Goal: Navigation & Orientation: Find specific page/section

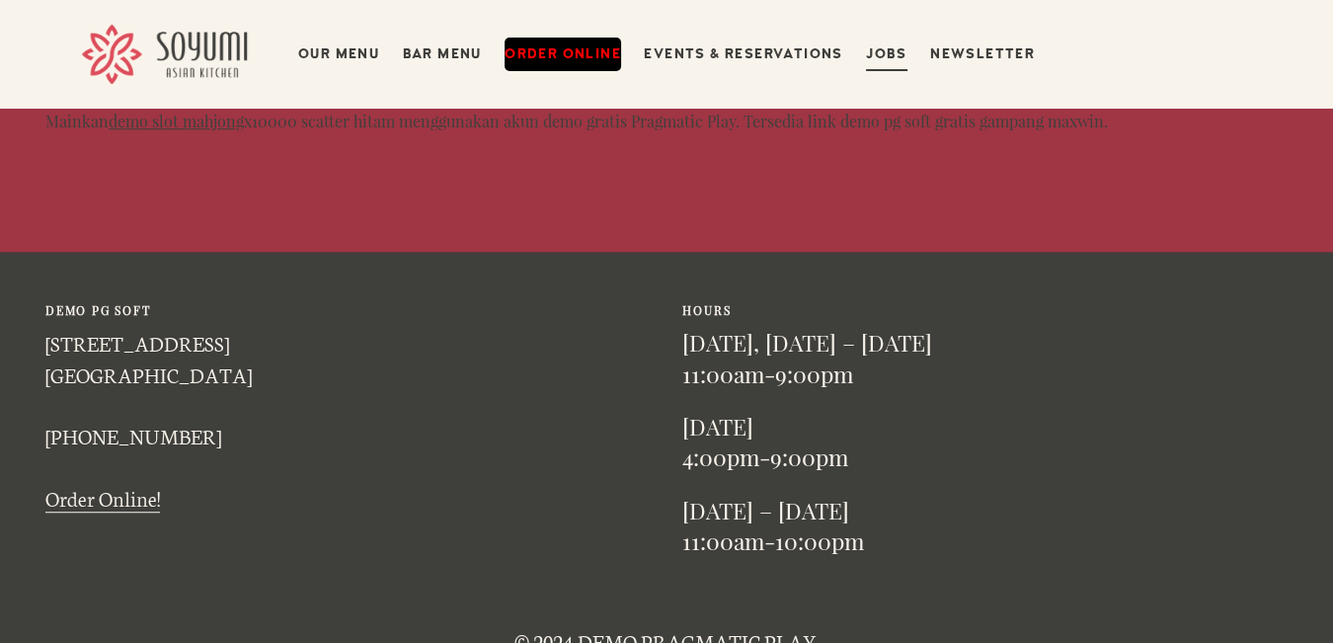
scroll to position [1184, 0]
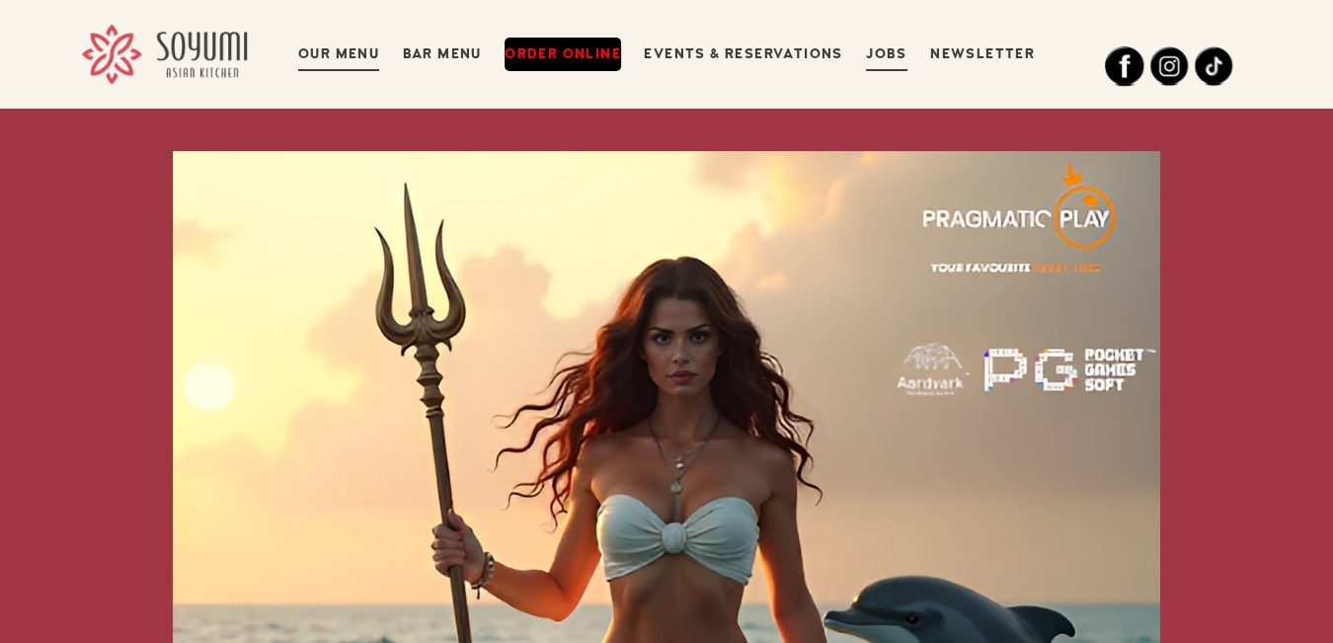
click at [335, 38] on link "Our Menu" at bounding box center [338, 55] width 81 height 34
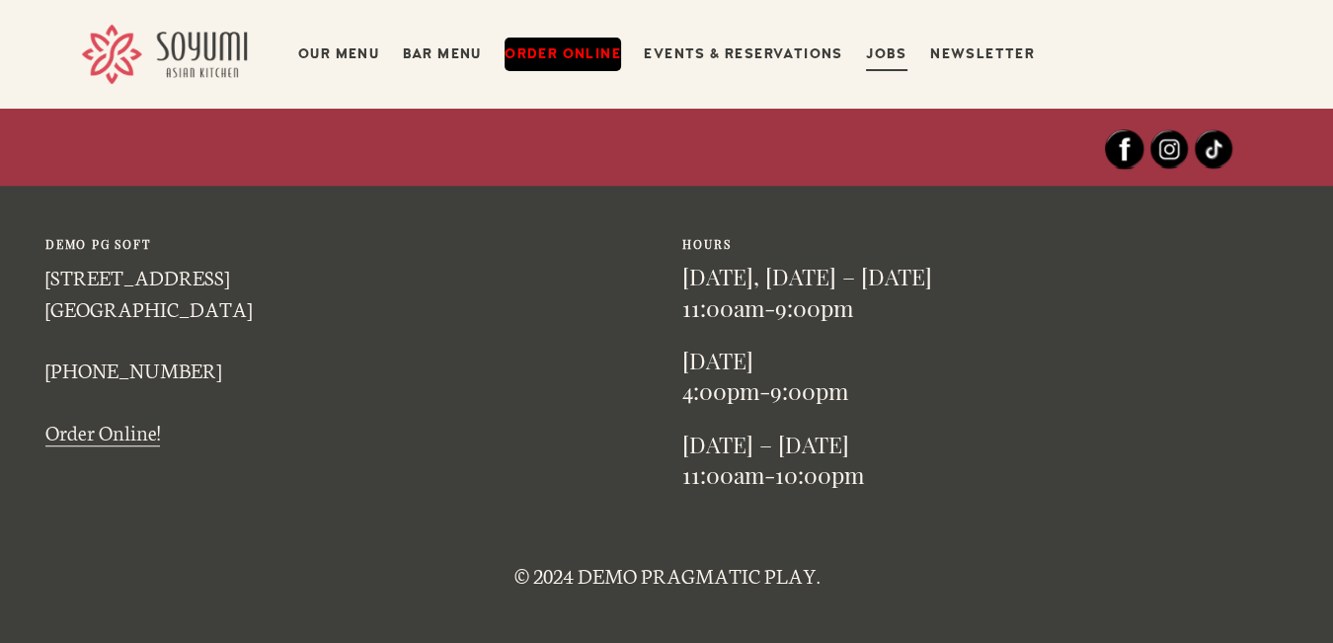
scroll to position [1324, 0]
